Goal: Check status: Check status

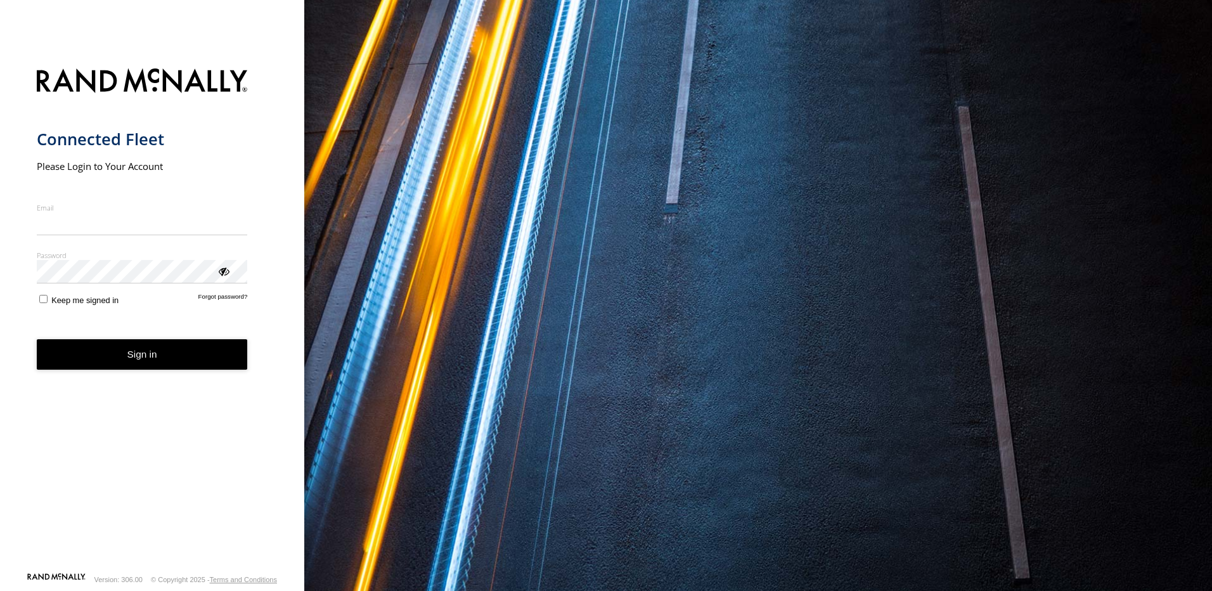
type input "**********"
click at [138, 369] on button "Sign in" at bounding box center [142, 354] width 211 height 31
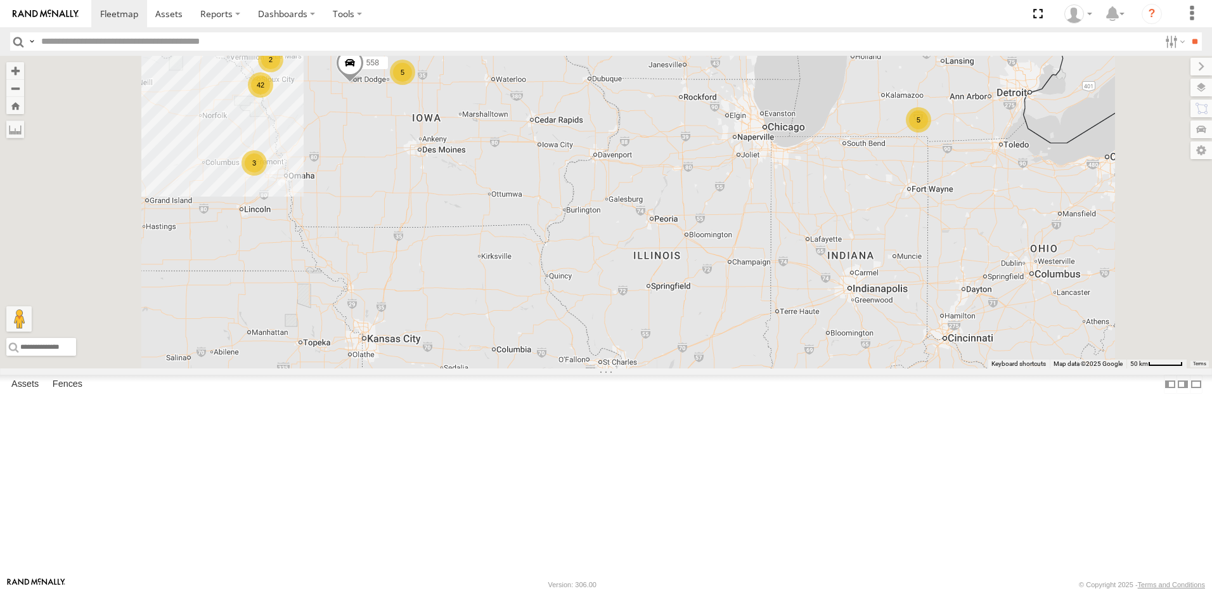
click at [415, 85] on div "5" at bounding box center [402, 72] width 25 height 25
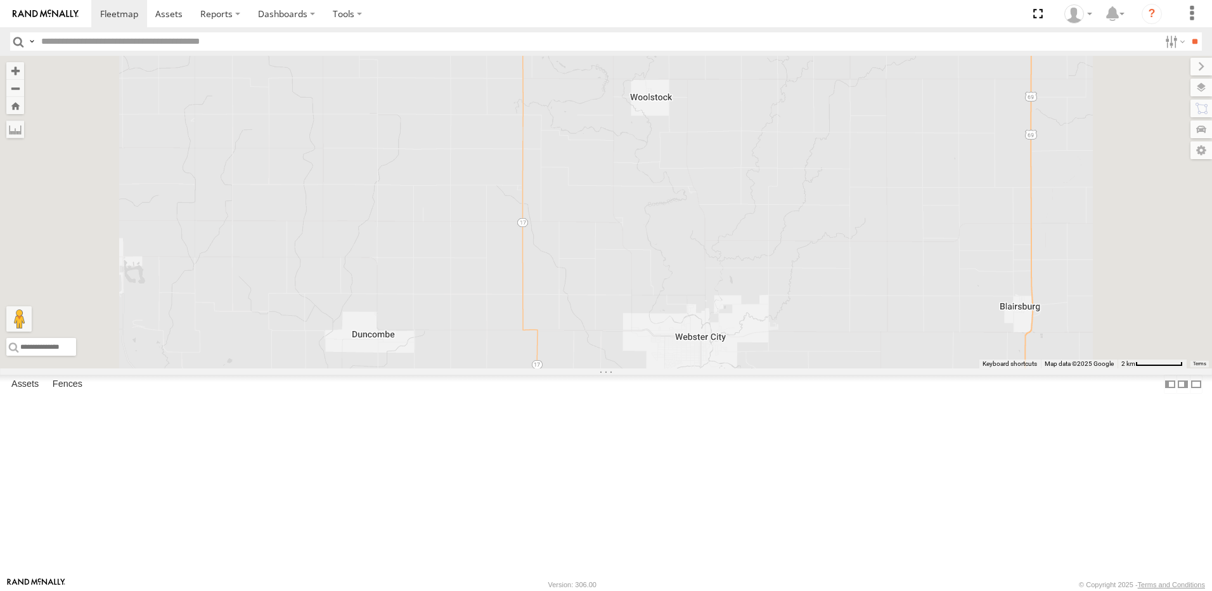
click at [528, 48] on div "3" at bounding box center [515, 34] width 25 height 25
click at [501, 58] on div "2" at bounding box center [487, 45] width 25 height 25
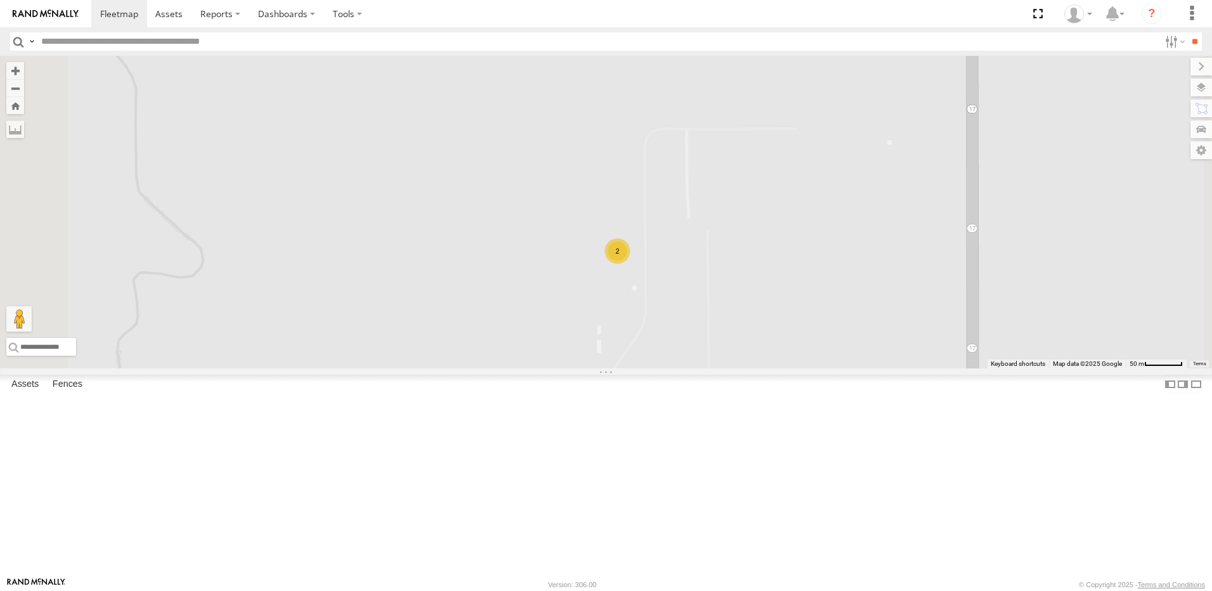
click at [796, 368] on div "558 552 BRSME21213419023263 556 2" at bounding box center [606, 212] width 1212 height 313
drag, startPoint x: 827, startPoint y: 375, endPoint x: 840, endPoint y: 316, distance: 59.8
click at [836, 337] on div "558 552 BRSME21213419023263 556 2" at bounding box center [606, 212] width 1212 height 313
drag, startPoint x: 750, startPoint y: 408, endPoint x: 802, endPoint y: 320, distance: 102.3
click at [799, 323] on div "558 552 BRSME21213419023263 3" at bounding box center [606, 212] width 1212 height 313
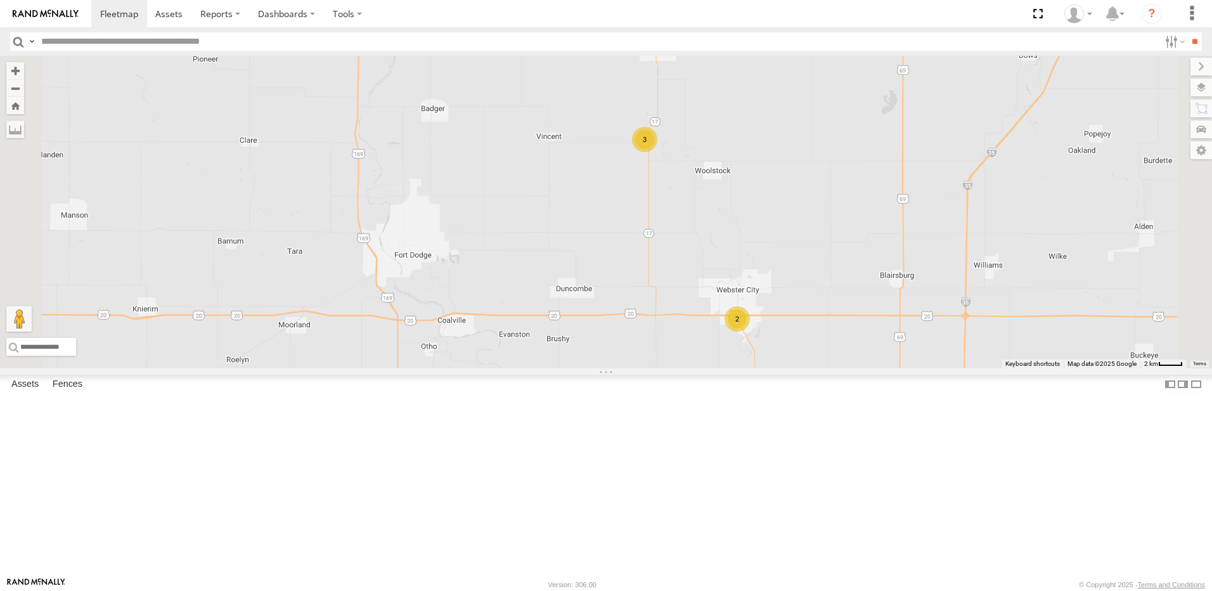
click at [750, 332] on div "2" at bounding box center [737, 318] width 25 height 25
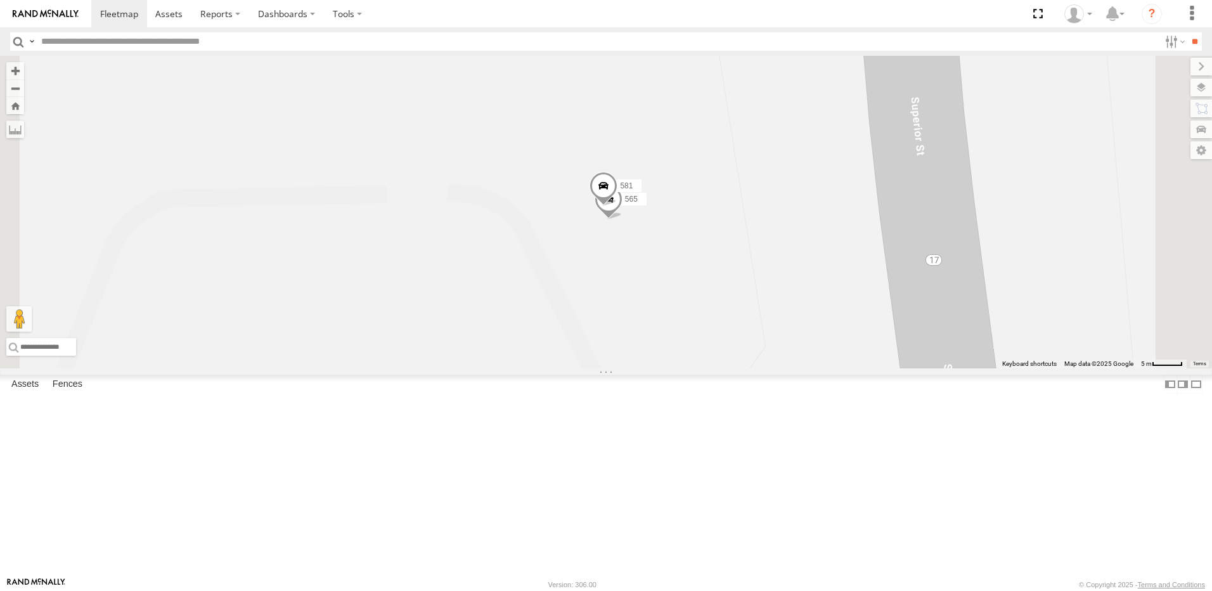
click at [618, 206] on span at bounding box center [604, 189] width 28 height 34
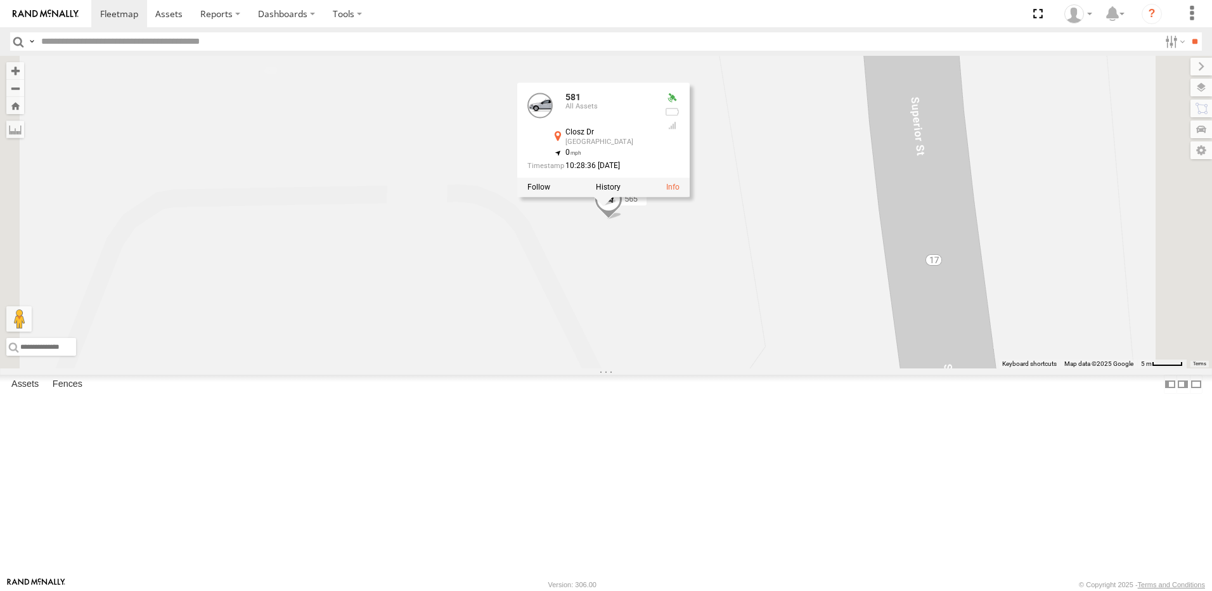
click at [623, 219] on span at bounding box center [609, 201] width 28 height 34
click at [817, 368] on div "558 552 BRSME21213419023263 565 581 565 All Assets [GEOGRAPHIC_DATA][PERSON_NAM…" at bounding box center [606, 212] width 1212 height 313
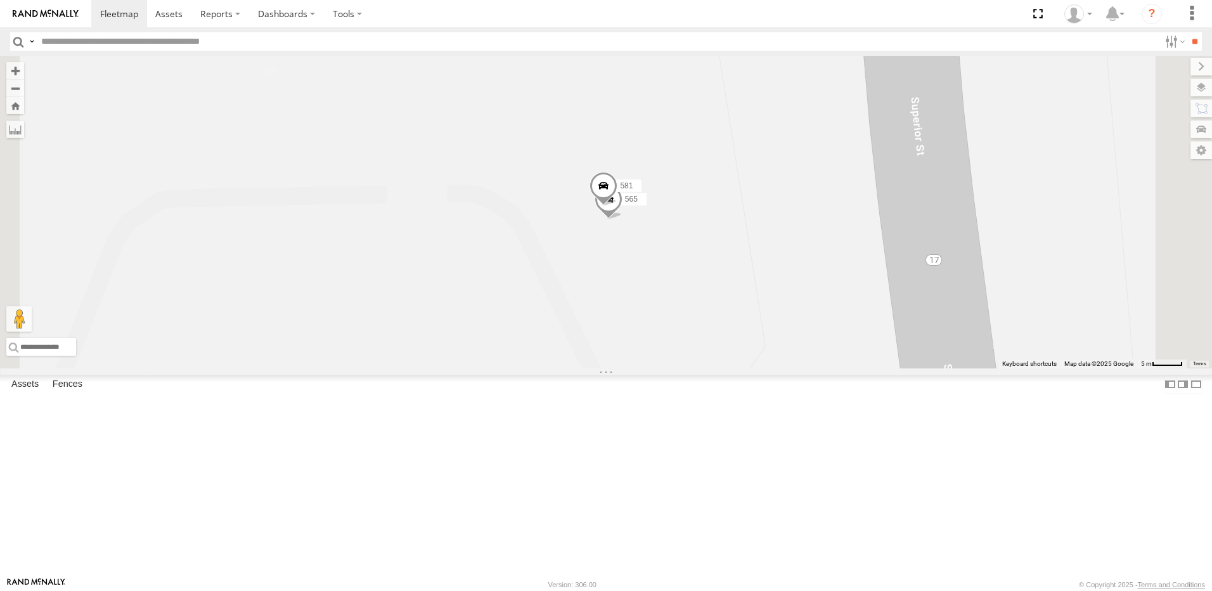
click at [618, 206] on span at bounding box center [604, 189] width 28 height 34
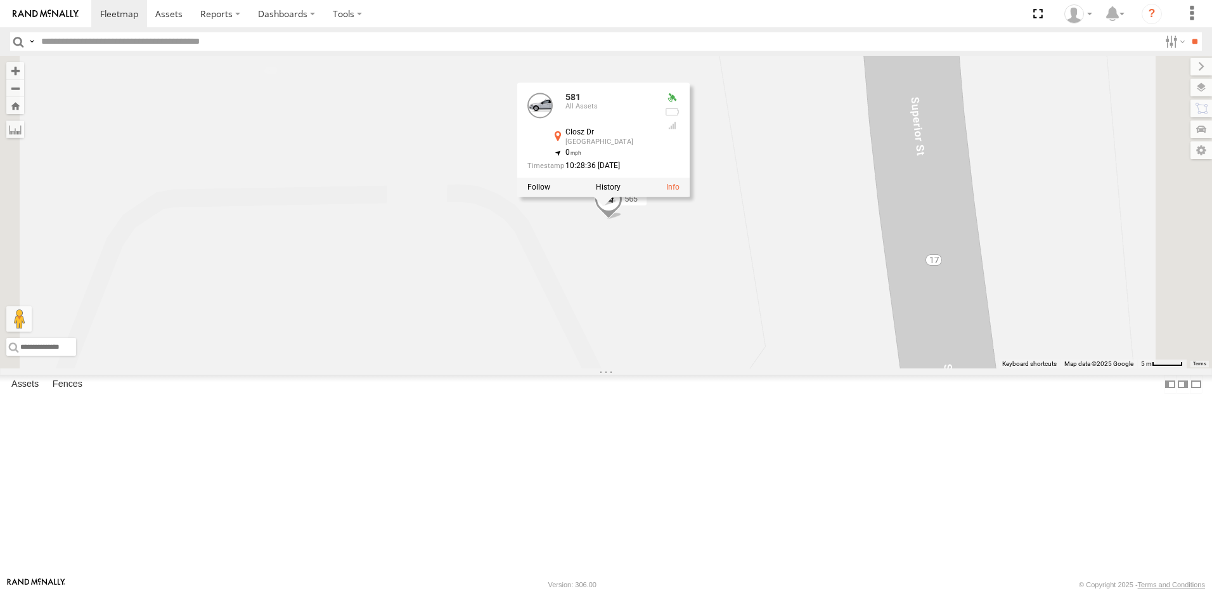
click at [695, 368] on div "558 552 BRSME21213419023263 565 581 581 All Assets [GEOGRAPHIC_DATA][PERSON_NAM…" at bounding box center [606, 212] width 1212 height 313
click at [786, 368] on div "558 552 BRSME21213419023263 565 581 581 All Assets [GEOGRAPHIC_DATA][PERSON_NAM…" at bounding box center [606, 212] width 1212 height 313
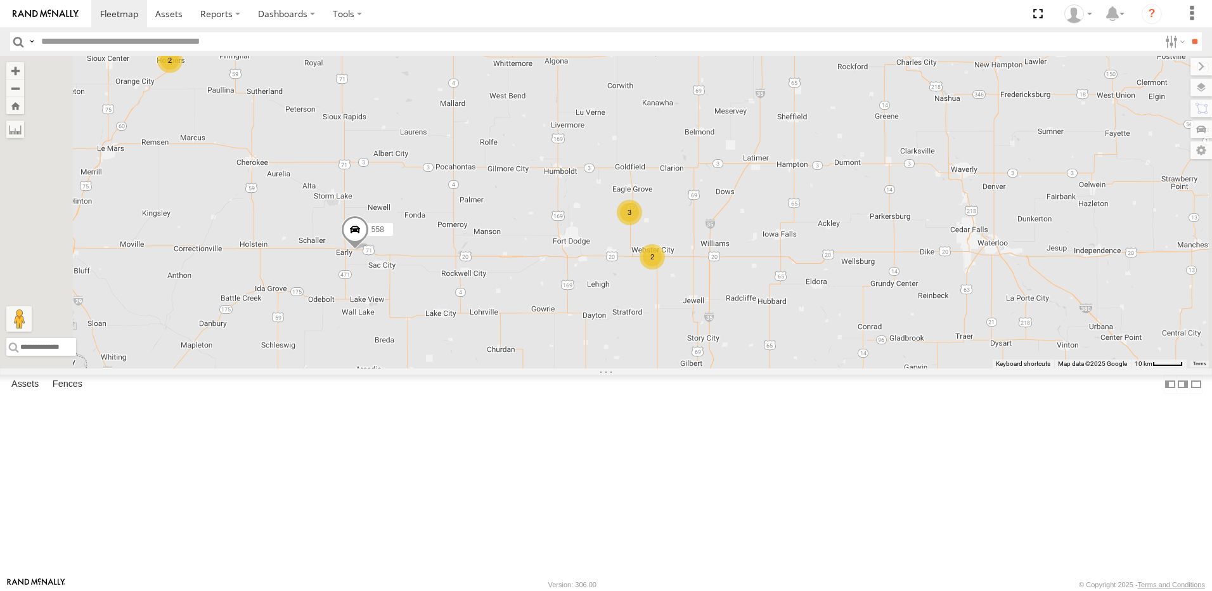
click at [683, 352] on div "558 552 BRSME21213419023263 2 3 2" at bounding box center [606, 212] width 1212 height 313
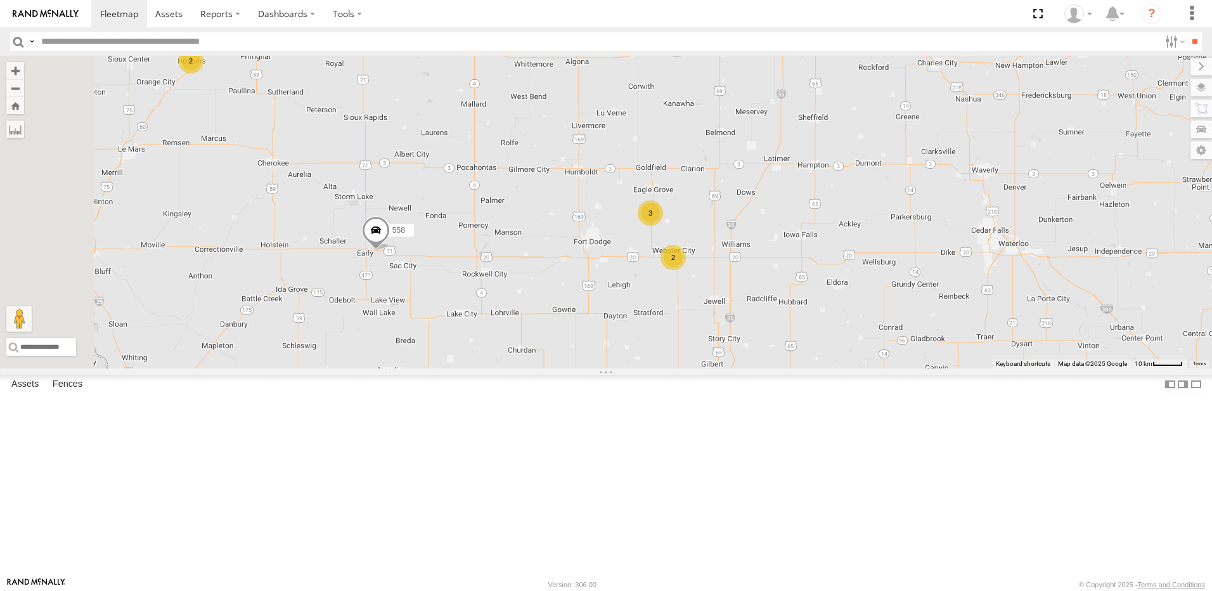
click at [390, 250] on span at bounding box center [376, 233] width 28 height 34
